Goal: Answer question/provide support: Answer question/provide support

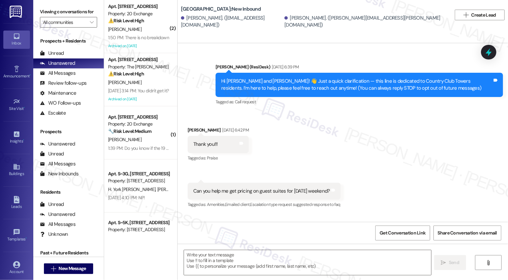
type textarea "Fetching suggested responses. Please feel free to read through the conversation…"
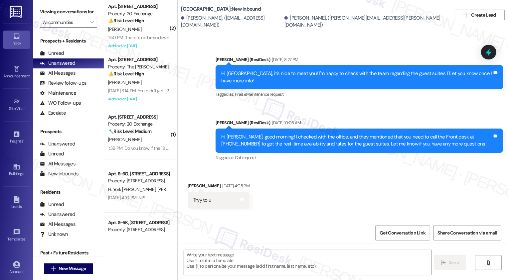
scroll to position [347, 0]
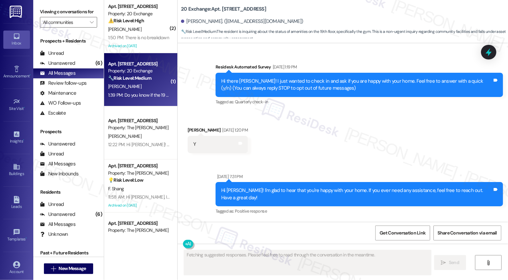
type textarea "Fetching suggested responses. Please feel free to read through the conversation…"
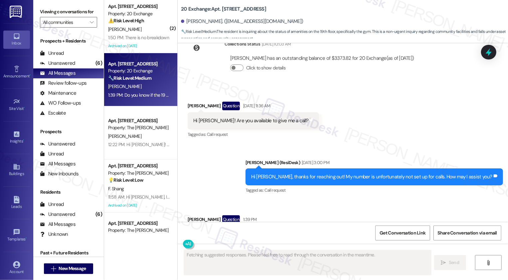
scroll to position [2601, 0]
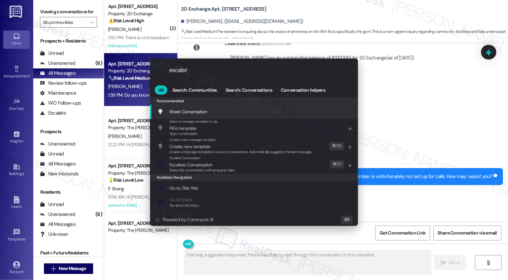
type input "escalate"
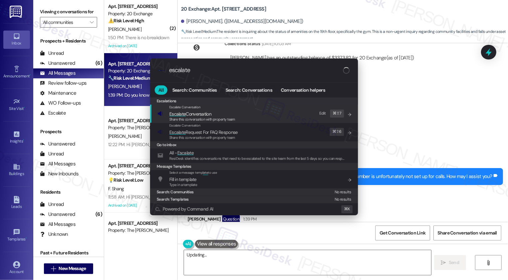
type textarea "Hi"
type input "escalate"
click at [196, 116] on span "Escalate Conversation" at bounding box center [190, 114] width 42 height 6
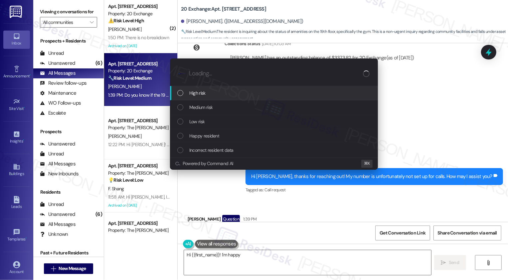
click at [199, 123] on span "Low risk" at bounding box center [196, 121] width 15 height 7
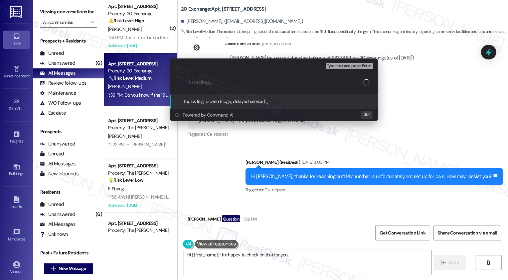
type textarea "Hi {{first_name}}! I'm happy to check on that for you."
type input "1"
type textarea "Hi {{first_name}}! I'm happy to check on that for you. I'll find"
type input "16"
type textarea "Hi {{first_name}}! I'm happy to check on that for you. I'll find out if the"
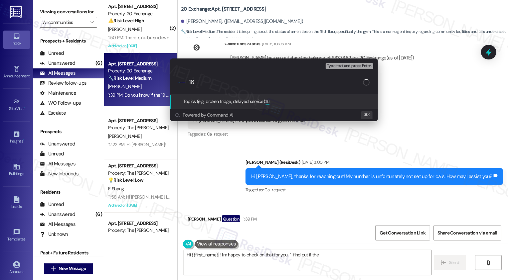
type input "1"
type textarea "Hi {{first_name}}! I'm happy to check on that for you. I'll find out if the 19t…"
type input "19"
type textarea "Hi {{first_name}}! I'm happy to check on that for you. I'll find out if the 19t…"
type input "19t"
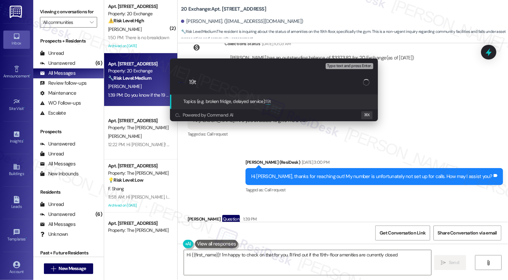
type textarea "Hi {{first_name}}! I'm happy to check on that for you. I'll find out if the 19t…"
type input "19th"
type textarea "Hi {{first_name}}! I'm happy to check on that for you. I'll find out if the 19t…"
type input "19th f"
type textarea "Hi {{first_name}}! I'm happy to check on that for you. I'll find out if the 19t…"
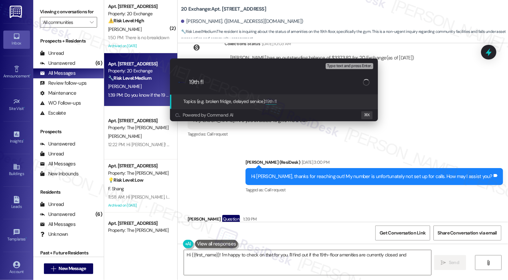
type input "19th flo"
type textarea "Hi {{first_name}}! I'm happy to check on that for you. I'll find out if the 19t…"
type input "19th [PERSON_NAME]"
type textarea "Hi {{first_name}}! I'm happy to check on that for you. I'll find out if the 19t…"
type input "19th florr"
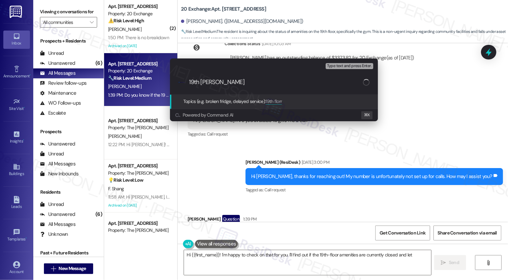
type textarea "Hi {{first_name}}! I'm happy to check on that for you. I'll find out if the 19t…"
type input "19th florr"
type textarea "Hi {{first_name}}! I'm happy to check on that for you. I'll find out if the 19t…"
type input "19th florr"
type textarea "Hi {{first_name}}! I'm happy to check on that for you. I'll find out if the 19t…"
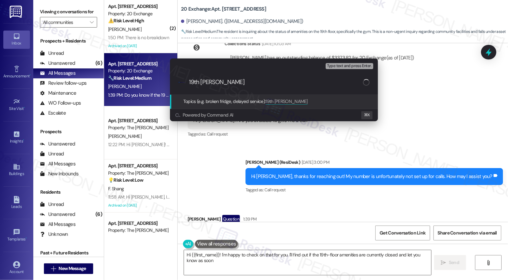
type input "19th flo"
type textarea "Hi {{first_name}}! I'm happy to check on that for you. I'll find out if the 19t…"
type input "19th floor"
type textarea "Hi {{first_name}}! I'm happy to check on that for you. I'll find out if the 19t…"
type input "19th floor am"
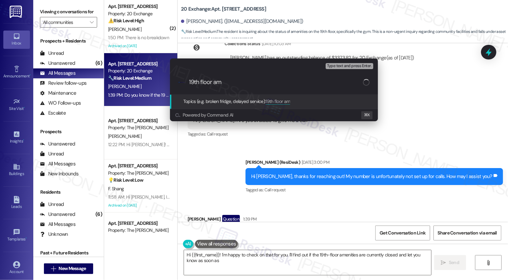
type textarea "Hi {{first_name}}! I'm happy to check on that for you. I'll find out if the 19t…"
type input "19th floor [MEDICAL_DATA]"
type textarea "Hi {{first_name}}! I'm happy to check on that for you. I'll find out if the 19t…"
type input "19th floor [PERSON_NAME]"
type textarea "Hi {{first_name}}! I'm happy to check on that for you. I'll find out if the 19t…"
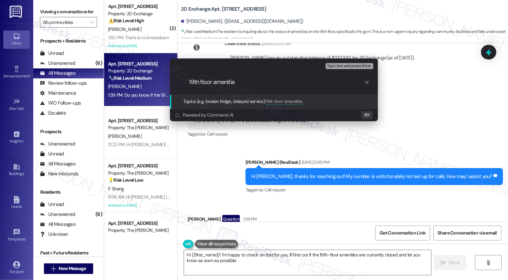
type input "19th floor amenities"
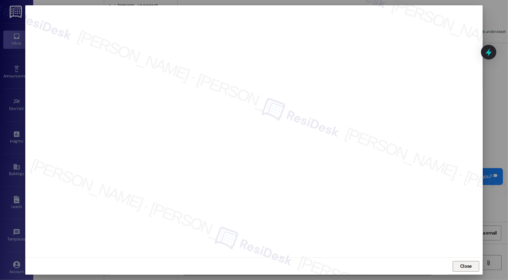
click at [463, 266] on span "Close" at bounding box center [466, 266] width 12 height 7
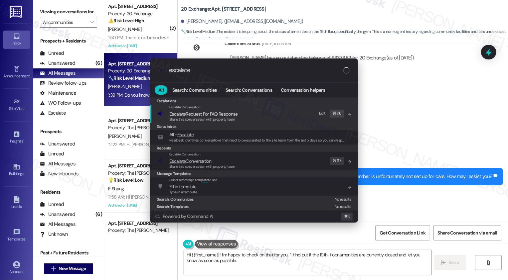
type input "escalate"
click at [199, 158] on span "Escalate Conversation" at bounding box center [190, 161] width 42 height 7
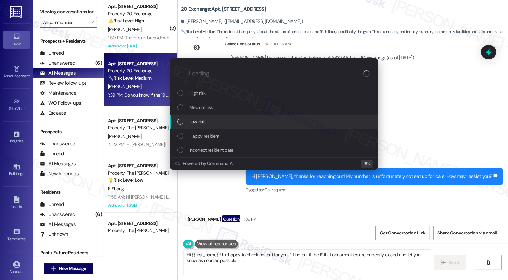
click at [185, 122] on div "Low risk" at bounding box center [274, 121] width 194 height 7
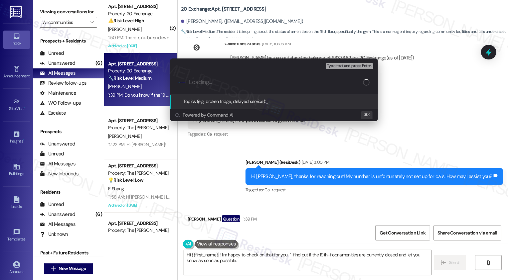
paste input "19th floor amenities"
type input "19th floor amenities"
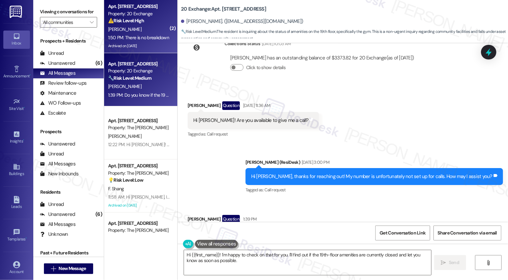
scroll to position [2601, 0]
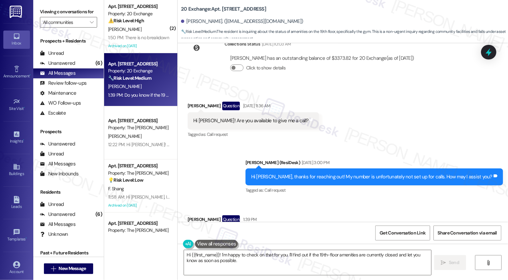
click at [151, 42] on div "1:50 PM: There is no breakdown 1:50 PM: There is no breakdown" at bounding box center [138, 38] width 63 height 8
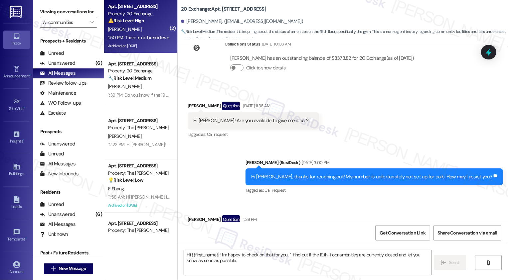
click at [151, 42] on div "1:50 PM: There is no breakdown 1:50 PM: There is no breakdown" at bounding box center [138, 38] width 63 height 8
type textarea "Fetching suggested responses. Please feel free to read through the conversation…"
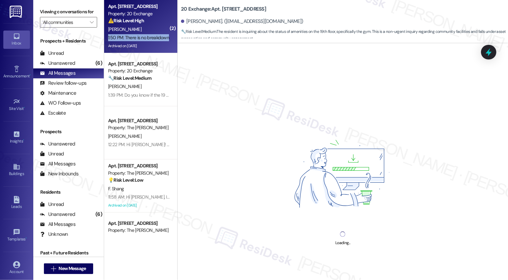
click at [151, 42] on div "1:50 PM: There is no breakdown 1:50 PM: There is no breakdown" at bounding box center [138, 38] width 63 height 8
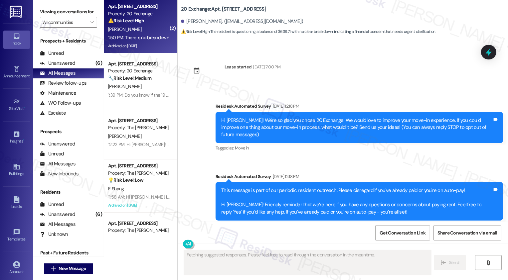
scroll to position [3532, 0]
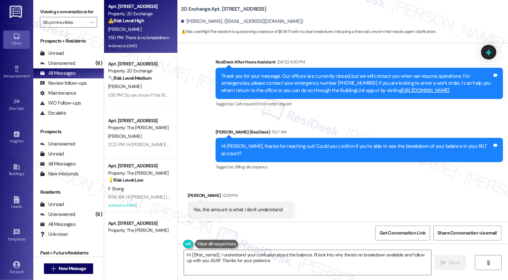
type textarea "Hi {{first_name}}, I understand your confusion about the balance. I'll look int…"
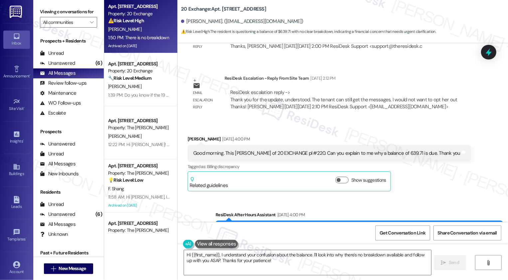
scroll to position [3341, 0]
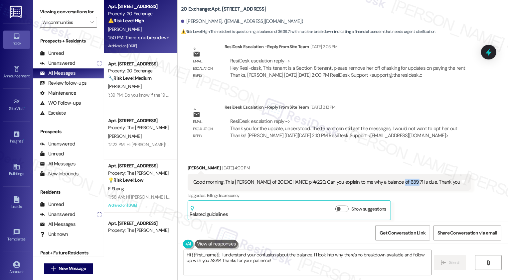
copy div "639.71"
drag, startPoint x: 396, startPoint y: 131, endPoint x: 410, endPoint y: 131, distance: 13.6
click at [410, 179] on div "Good morning. This [PERSON_NAME] of 20 EXCHANGE pl #220. Can you explain to me …" at bounding box center [326, 182] width 267 height 7
click at [416, 166] on div "[PERSON_NAME] [DATE] 4:00 PM Good morning. This [PERSON_NAME] of 20 EXCHANGE pl…" at bounding box center [328, 193] width 283 height 56
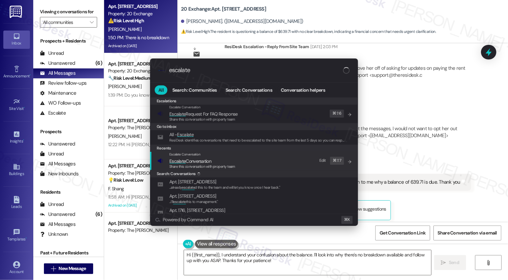
type input "escalate"
click at [195, 161] on span "Escalate Conversation" at bounding box center [190, 161] width 42 height 6
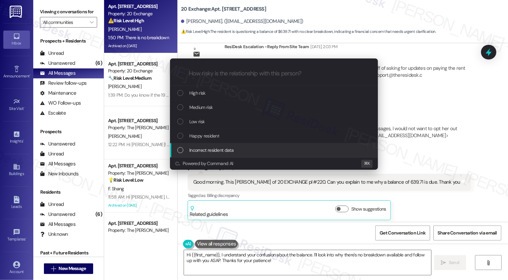
click at [424, 152] on div "Escalate Conversation How risky is the relationship with this person? Topics (e…" at bounding box center [254, 140] width 508 height 280
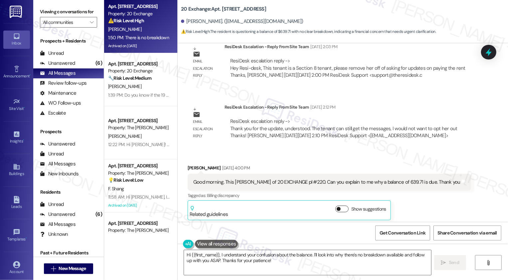
click at [335, 206] on button "Show suggestions" at bounding box center [341, 209] width 13 height 7
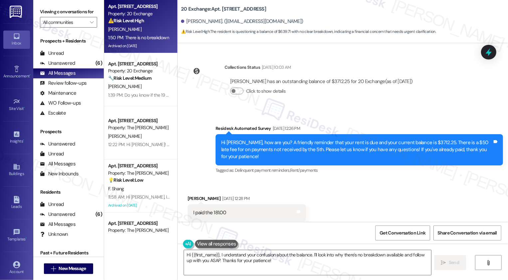
scroll to position [2844, 0]
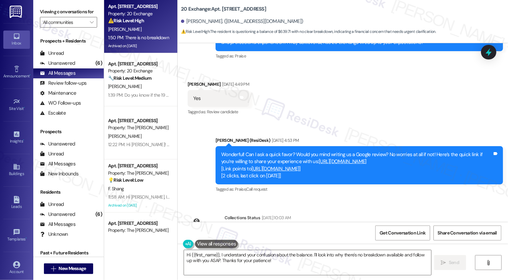
click at [233, 238] on button "Click to show details" at bounding box center [236, 241] width 13 height 7
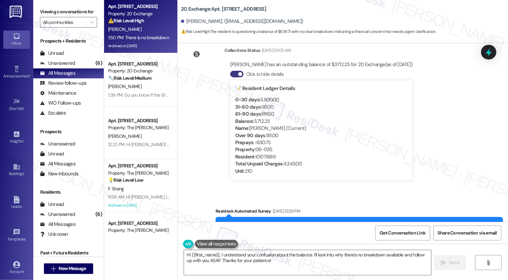
scroll to position [3037, 0]
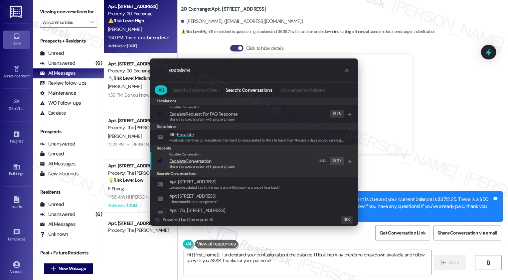
type input "escalate"
click at [199, 160] on span "Escalate Conversation" at bounding box center [190, 161] width 42 height 6
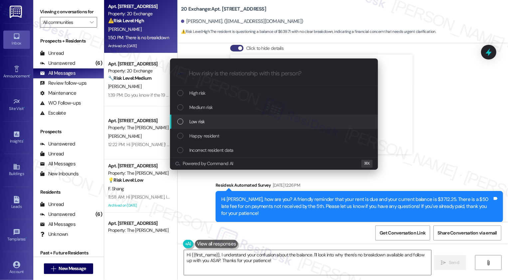
click at [208, 121] on div "Low risk" at bounding box center [274, 121] width 194 height 7
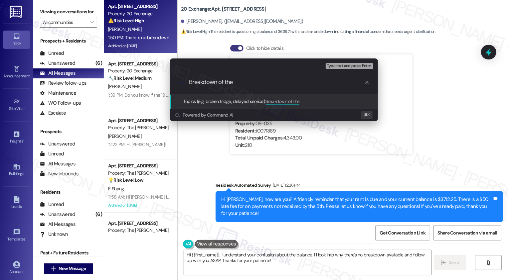
paste input "639.71"
click at [302, 210] on div "Escalate Conversation Low risk Topics (e.g. broken fridge, delayed service) Any…" at bounding box center [254, 140] width 508 height 280
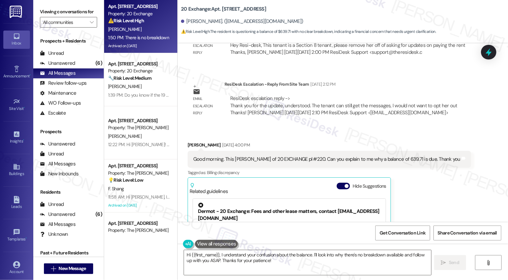
scroll to position [3434, 0]
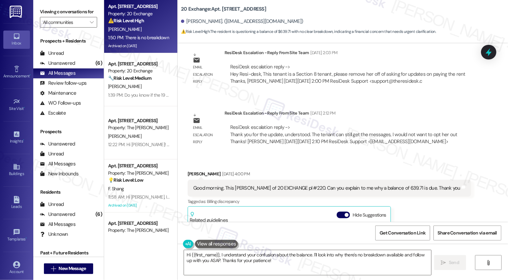
click at [400, 185] on div "Good morning. This [PERSON_NAME] of 20 EXCHANGE pl #220. Can you explain to me …" at bounding box center [326, 188] width 267 height 7
copy div "639.71"
click at [413, 171] on div "[PERSON_NAME] [DATE] 4:00 PM Good morning. This [PERSON_NAME] of 20 EXCHANGE pl…" at bounding box center [328, 255] width 283 height 168
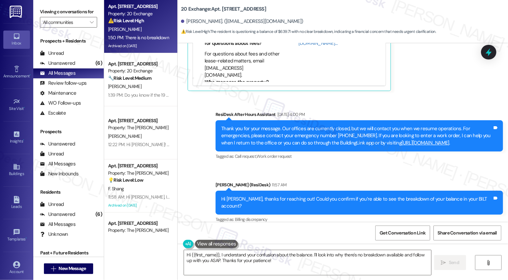
scroll to position [3744, 0]
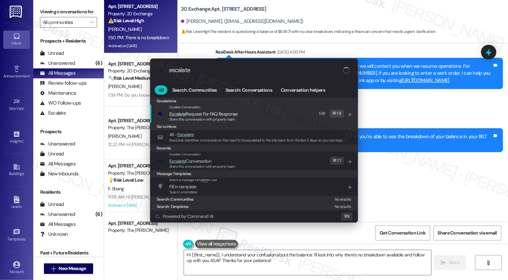
type input "escalate"
click at [195, 163] on span "Escalate Conversation" at bounding box center [190, 161] width 42 height 6
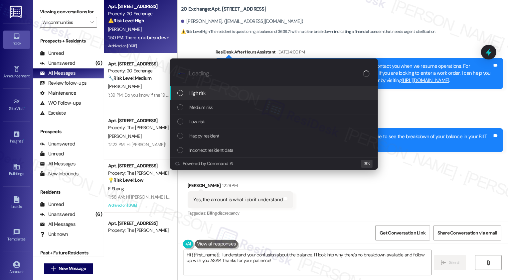
click at [192, 123] on span "Low risk" at bounding box center [196, 121] width 15 height 7
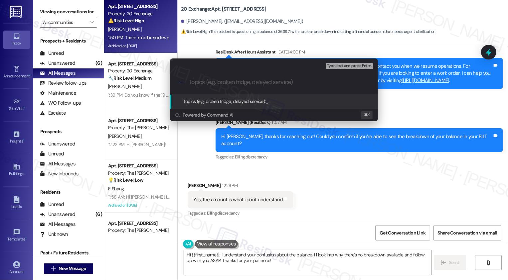
paste input "639.71"
click at [191, 78] on div ".cls-1{fill:#0a055f;}.cls-2{fill:#0cc4c4;} resideskLogoBlueOrange 639.71" at bounding box center [274, 82] width 208 height 24
click at [190, 81] on input "639.71" at bounding box center [276, 82] width 175 height 7
click at [275, 83] on input "Request for breakdown: $639.71" at bounding box center [276, 82] width 175 height 7
type input "Request for breakdown: $639.71"
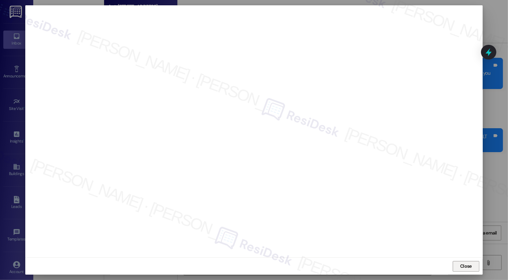
click at [468, 266] on button "Close" at bounding box center [465, 266] width 27 height 11
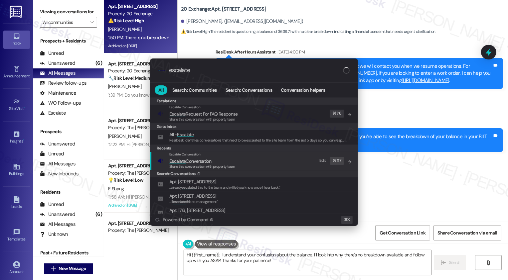
type input "escalate"
click at [217, 162] on span "Escalate Conversation" at bounding box center [202, 161] width 66 height 7
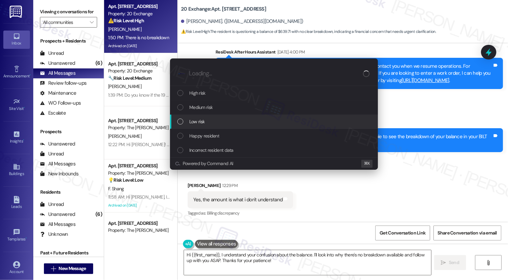
click at [195, 126] on div "Low risk" at bounding box center [274, 122] width 208 height 14
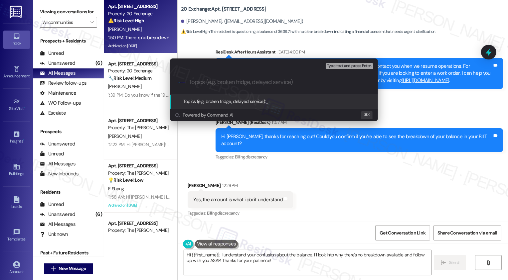
paste input "Request for breakdown: $639.71"
type input "Request for breakdown: $639.71"
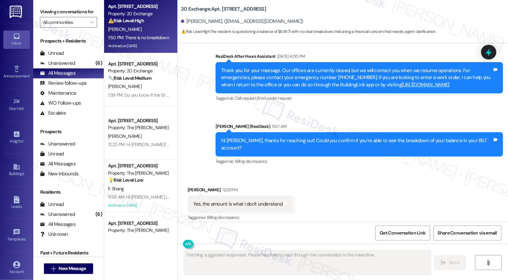
scroll to position [3532, 0]
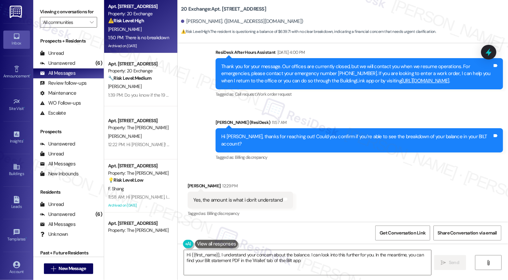
type textarea "Hi {{first_name}}, I understand your concern about the balance. I can look into…"
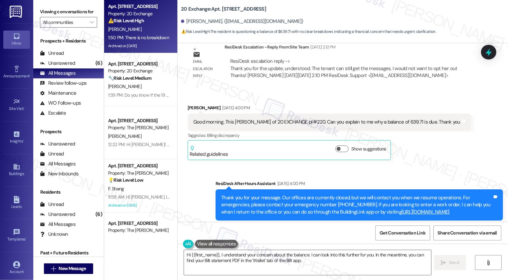
scroll to position [3532, 0]
